Goal: Transaction & Acquisition: Purchase product/service

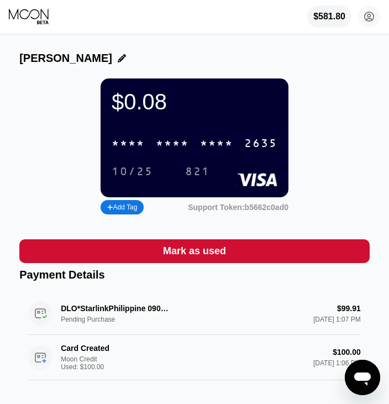
click at [31, 187] on div "$0.08 * * * * * * * * * * * * 2635 10/25 821 Add Tag Support Token: b5662c0ad0" at bounding box center [194, 147] width 350 height 139
click at [33, 14] on icon at bounding box center [29, 16] width 41 height 17
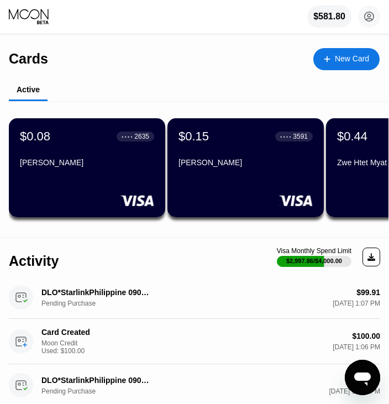
click at [349, 65] on div "New Card" at bounding box center [346, 59] width 66 height 22
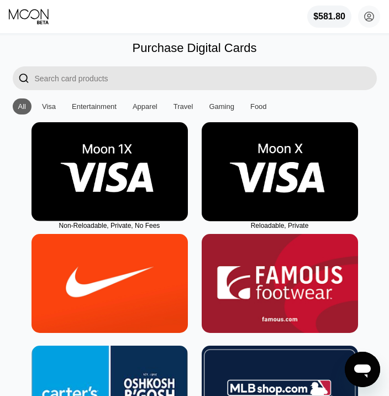
click at [139, 189] on img at bounding box center [110, 171] width 156 height 99
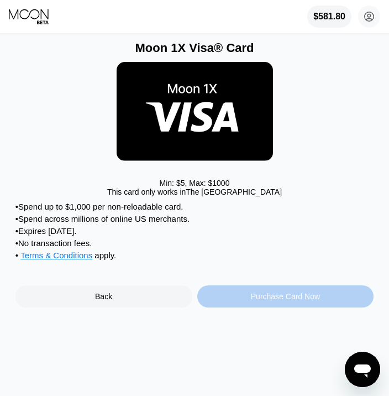
click at [333, 302] on div "Purchase Card Now" at bounding box center [285, 296] width 177 height 22
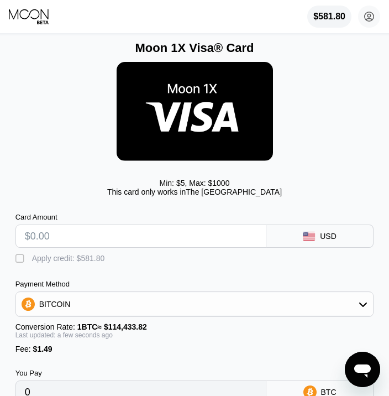
click at [60, 247] on input "text" at bounding box center [141, 236] width 232 height 22
type input "$1"
type input "0.00002176"
type input "$100"
type input "0.00088689"
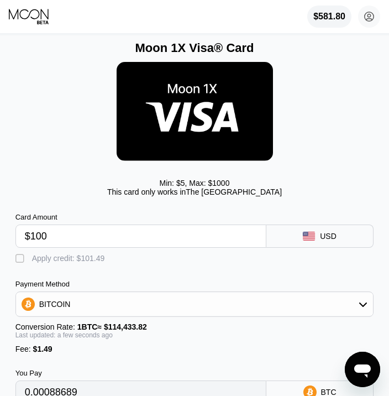
type input "$100"
click at [25, 261] on div "" at bounding box center [20, 258] width 11 height 11
type input "0"
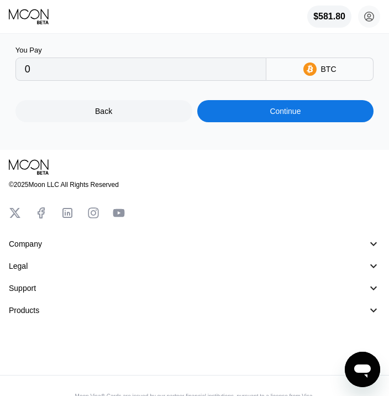
scroll to position [325, 0]
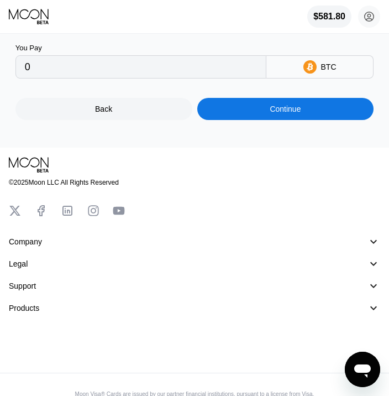
click at [305, 120] on div "Continue" at bounding box center [285, 109] width 177 height 22
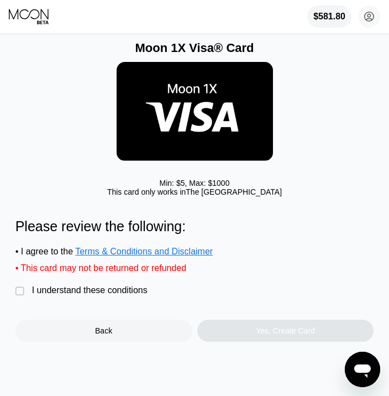
click at [55, 295] on div "I understand these conditions" at bounding box center [90, 290] width 116 height 10
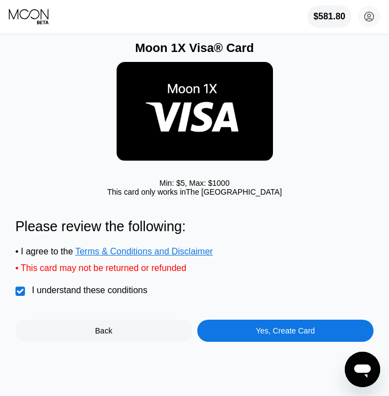
click at [303, 342] on div "Yes, Create Card" at bounding box center [285, 331] width 177 height 22
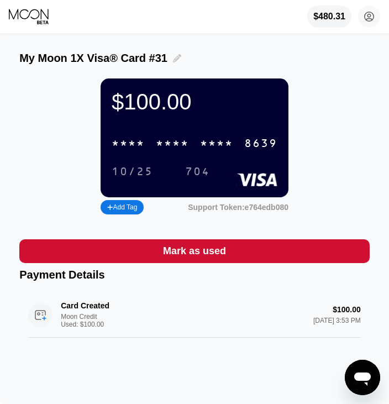
click at [175, 57] on icon at bounding box center [177, 58] width 8 height 8
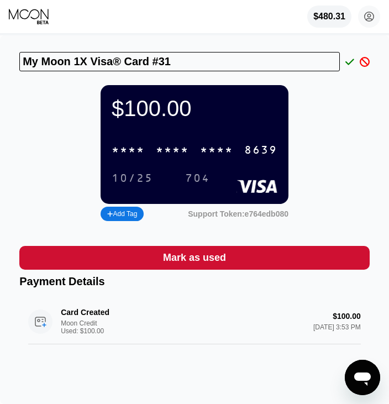
drag, startPoint x: 184, startPoint y: 59, endPoint x: 2, endPoint y: 81, distance: 183.2
click at [2, 81] on div "My Moon 1X Visa® Card #31 $100.00 * * * * * * * * * * * * 8639 10/25 704 Add Ta…" at bounding box center [194, 219] width 389 height 369
type input "jolly bebo"
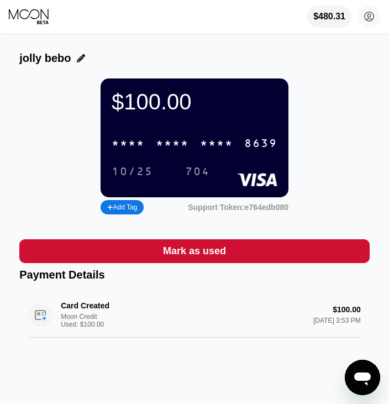
click at [262, 150] on div "8639" at bounding box center [260, 144] width 33 height 13
click at [140, 179] on div "10/25" at bounding box center [132, 172] width 41 height 13
